Goal: Information Seeking & Learning: Learn about a topic

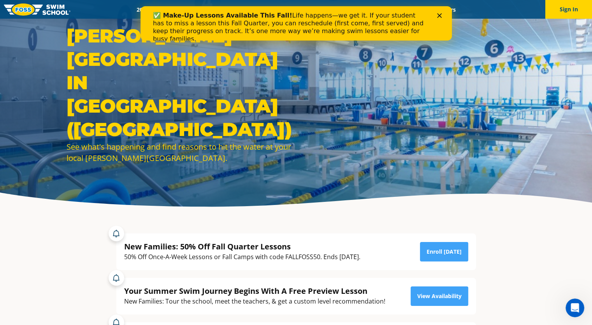
scroll to position [16, 0]
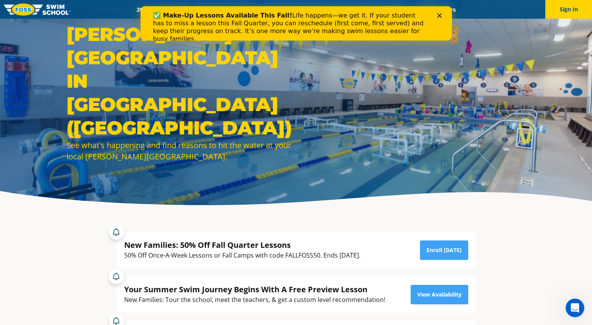
click at [438, 16] on polygon "Close" at bounding box center [439, 15] width 5 height 5
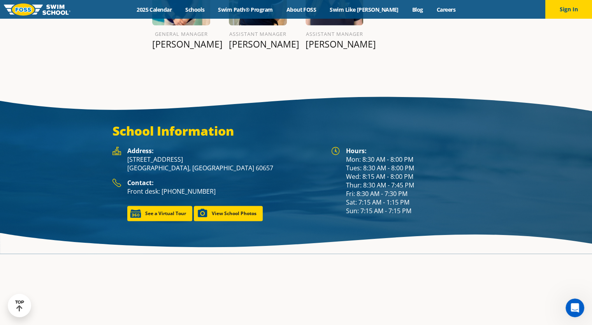
scroll to position [1017, 0]
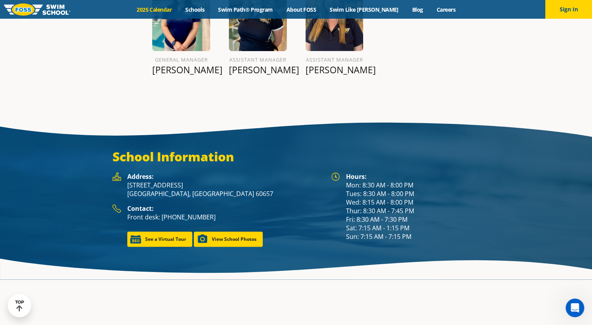
click at [178, 9] on link "2025 Calendar" at bounding box center [154, 9] width 49 height 7
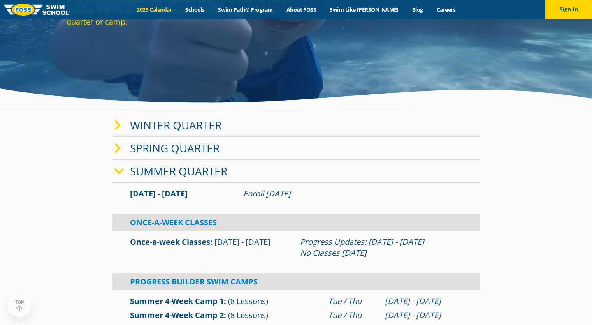
scroll to position [118, 0]
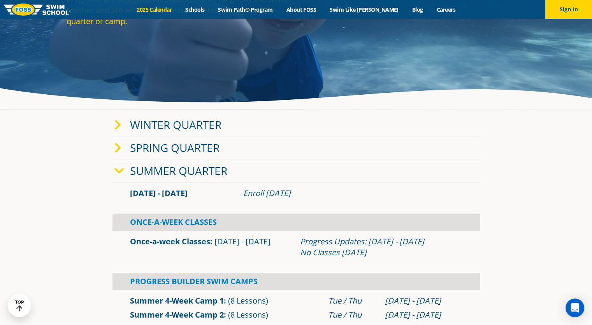
click at [119, 170] on icon at bounding box center [119, 170] width 10 height 11
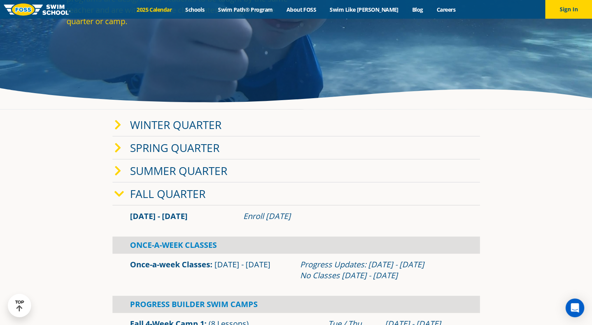
click at [119, 184] on div "Fall Quarter" at bounding box center [295, 193] width 367 height 23
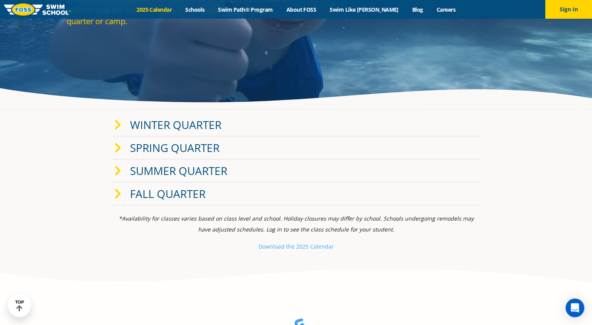
click at [119, 184] on div "Fall Quarter" at bounding box center [295, 193] width 367 height 23
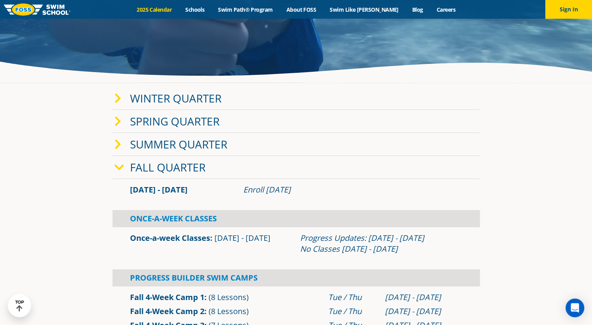
scroll to position [141, 0]
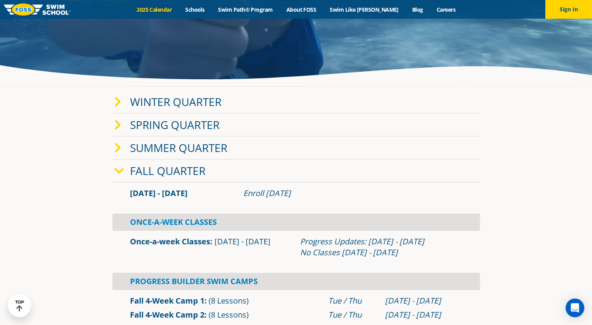
click at [157, 241] on link "Once-a-week Classes" at bounding box center [170, 241] width 80 height 11
